Goal: Task Accomplishment & Management: Complete application form

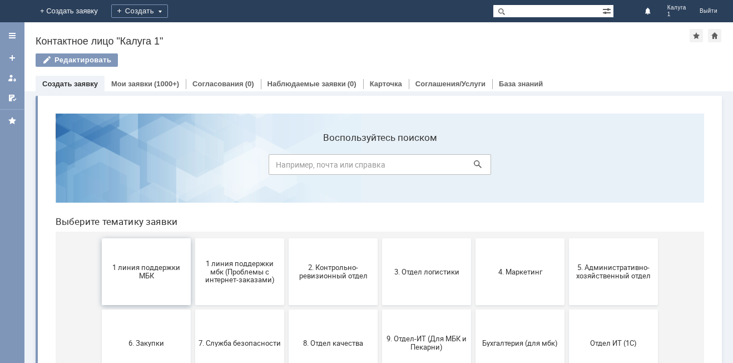
click at [161, 277] on span "1 линия поддержки МБК" at bounding box center [146, 271] width 82 height 17
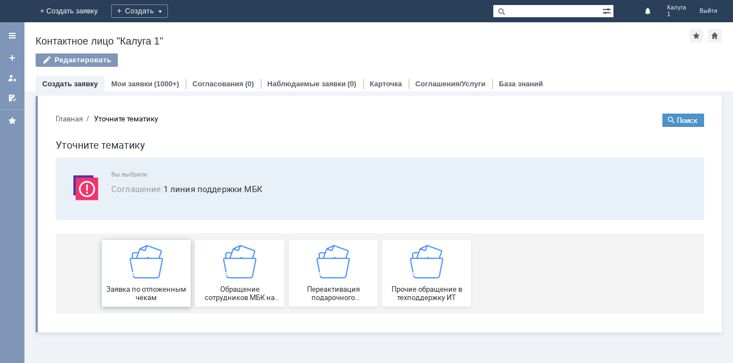
click at [170, 266] on div "Заявка по отложенным чекам" at bounding box center [146, 273] width 82 height 57
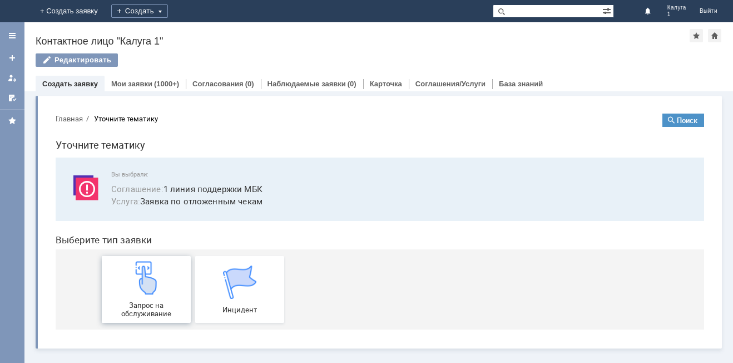
click at [167, 282] on div "Запрос на обслуживание" at bounding box center [146, 289] width 82 height 57
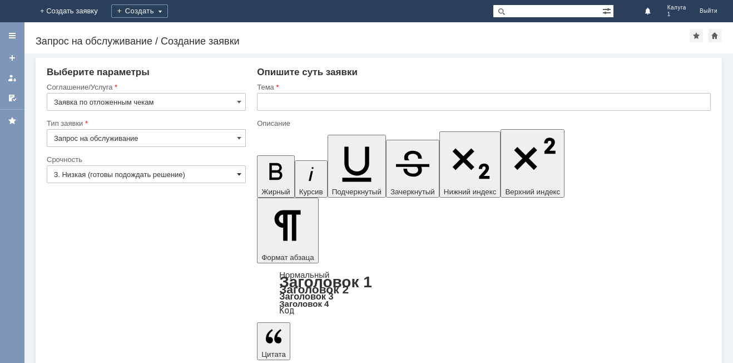
click at [240, 173] on span at bounding box center [239, 174] width 4 height 9
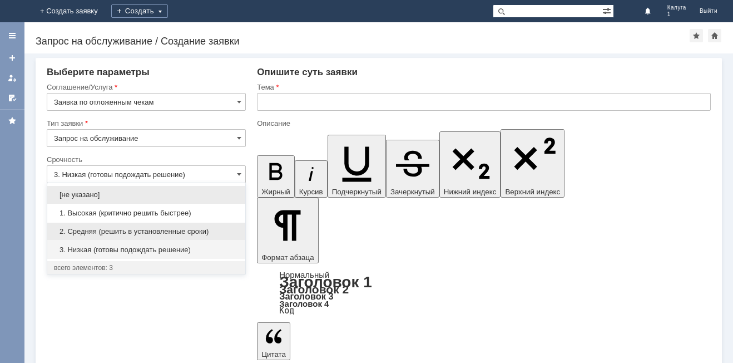
click at [206, 229] on span "2. Средняя (решить в установленные сроки)" at bounding box center [146, 231] width 185 height 9
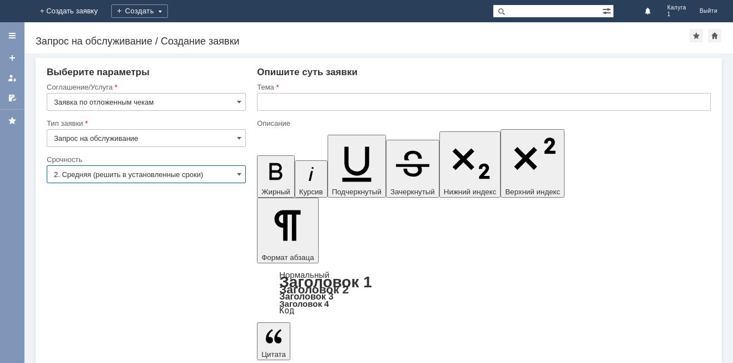
type input "2. Средняя (решить в установленные сроки)"
click at [287, 98] on input "text" at bounding box center [484, 102] width 454 height 18
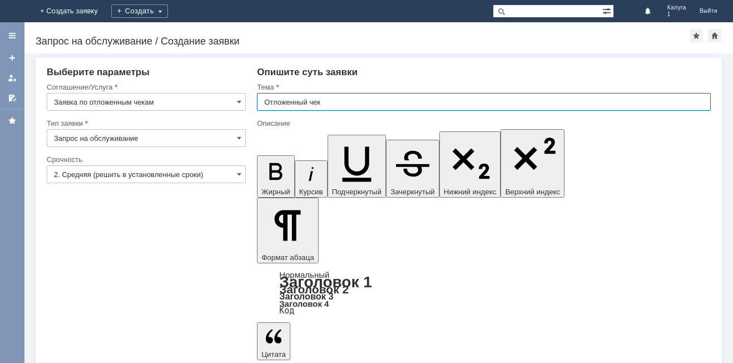
type input "Отложенный чек"
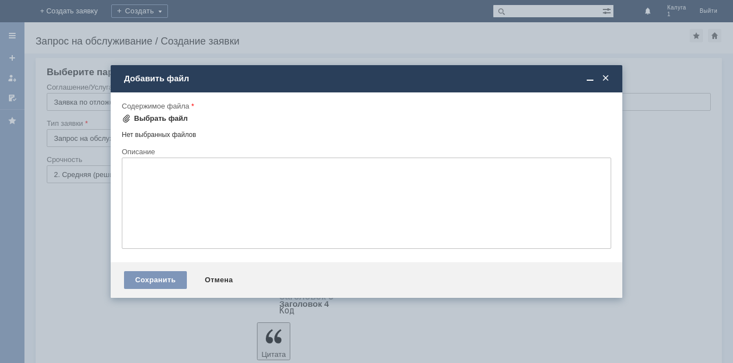
click at [142, 118] on div "Выбрать файл" at bounding box center [161, 118] width 54 height 9
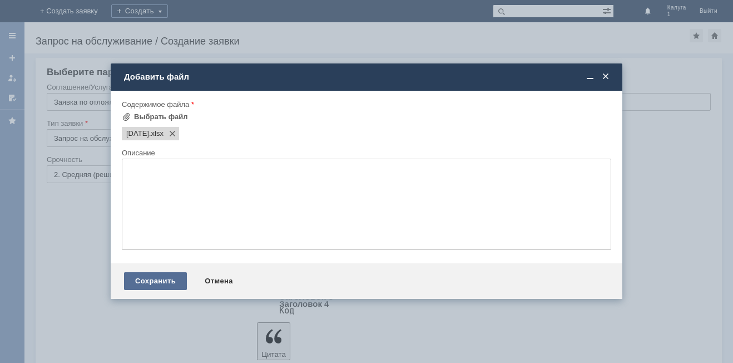
click at [148, 276] on div "Сохранить" at bounding box center [155, 281] width 63 height 18
